Goal: Information Seeking & Learning: Understand process/instructions

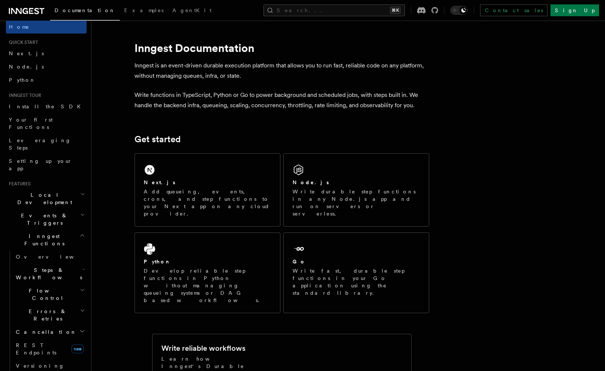
scroll to position [11, 0]
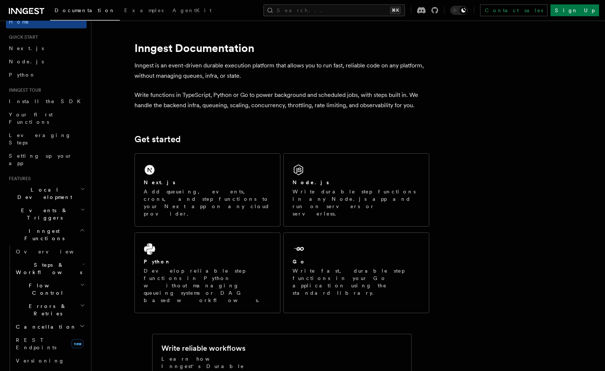
click at [51, 224] on h2 "Inngest Functions" at bounding box center [46, 234] width 81 height 21
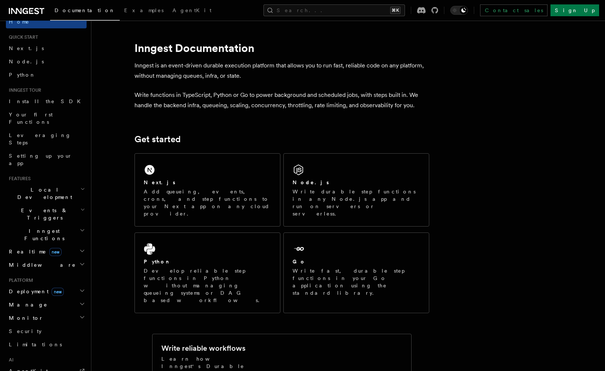
click at [51, 224] on h2 "Inngest Functions" at bounding box center [46, 234] width 81 height 21
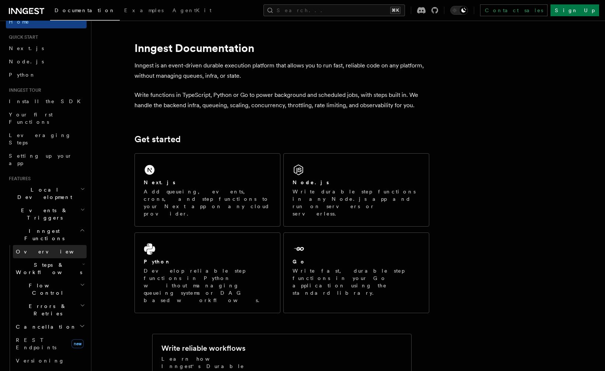
click at [40, 245] on link "Overview" at bounding box center [50, 251] width 74 height 13
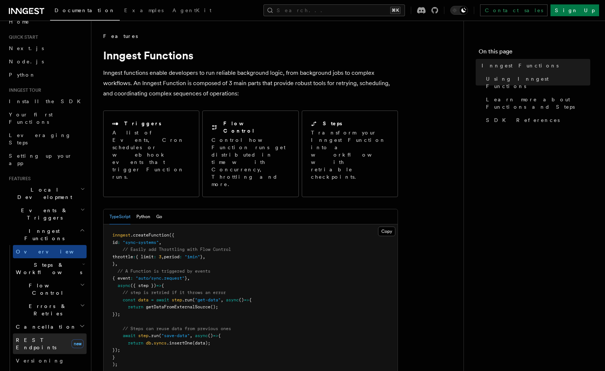
click at [32, 333] on link "REST Endpoints new" at bounding box center [50, 343] width 74 height 21
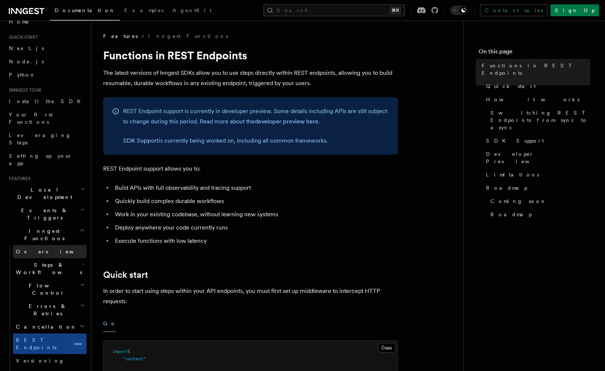
click at [54, 245] on link "Overview" at bounding box center [50, 251] width 74 height 13
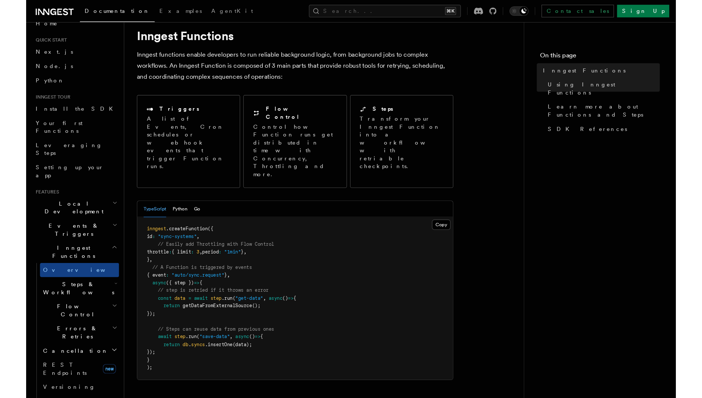
scroll to position [150, 0]
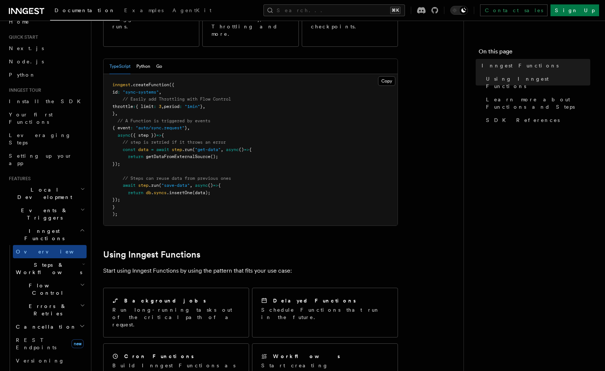
click at [367, 179] on pre "inngest .createFunction ({ id : "sync-systems" , // Easily add Throttling with …" at bounding box center [250, 149] width 294 height 151
